Goal: Navigation & Orientation: Go to known website

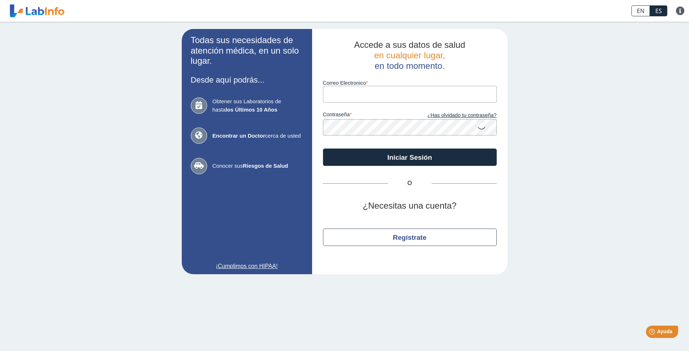
click at [338, 95] on input "Correo Electronico" at bounding box center [410, 94] width 174 height 16
click at [553, 85] on div "Todas sus necesidades de atención médica, en un solo lugar. Desde aquí podrás..…" at bounding box center [344, 152] width 689 height 260
